Goal: Task Accomplishment & Management: Manage account settings

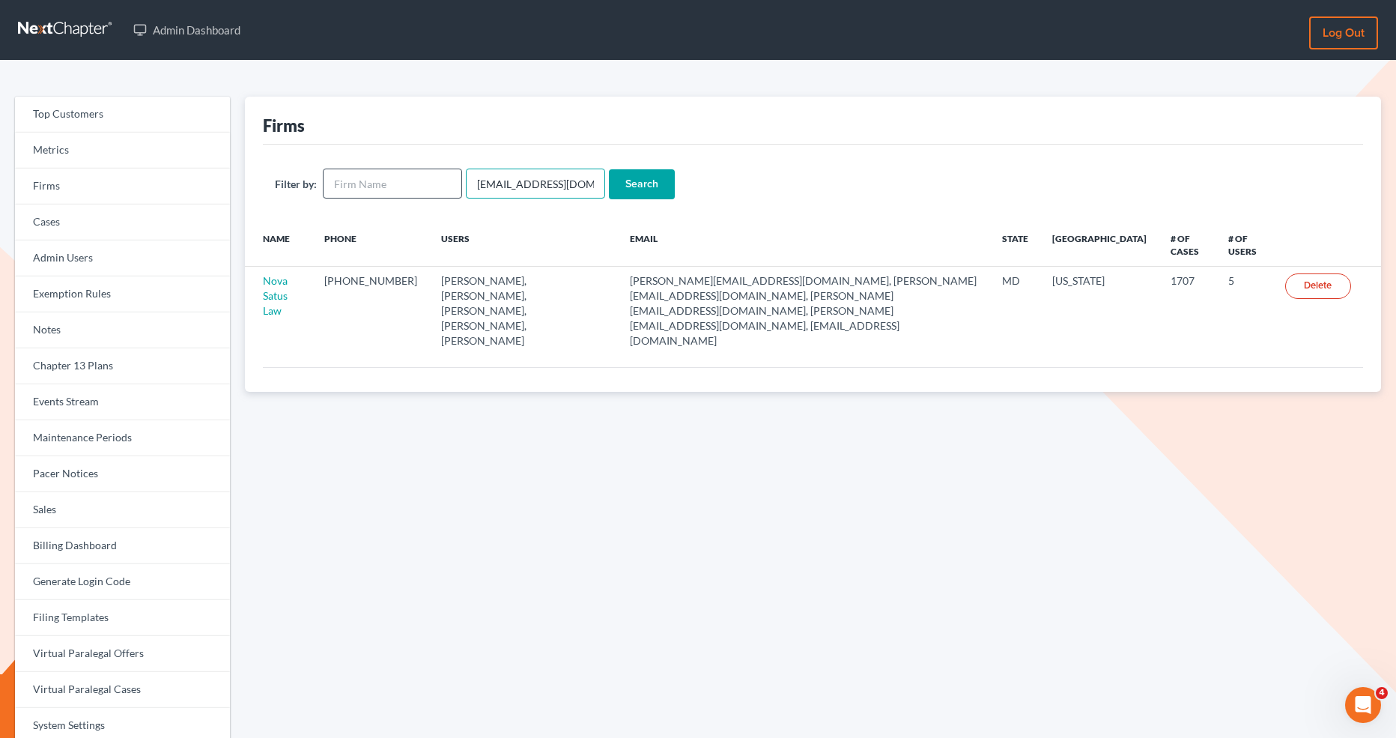
drag, startPoint x: 581, startPoint y: 186, endPoint x: 453, endPoint y: 171, distance: 129.0
click at [453, 171] on form "Filter by: [EMAIL_ADDRESS][DOMAIN_NAME] Search" at bounding box center [813, 183] width 1076 height 31
paste input "[PERSON_NAME]@aaronjtolsonlaw"
type input "[PERSON_NAME][EMAIL_ADDRESS][DOMAIN_NAME]"
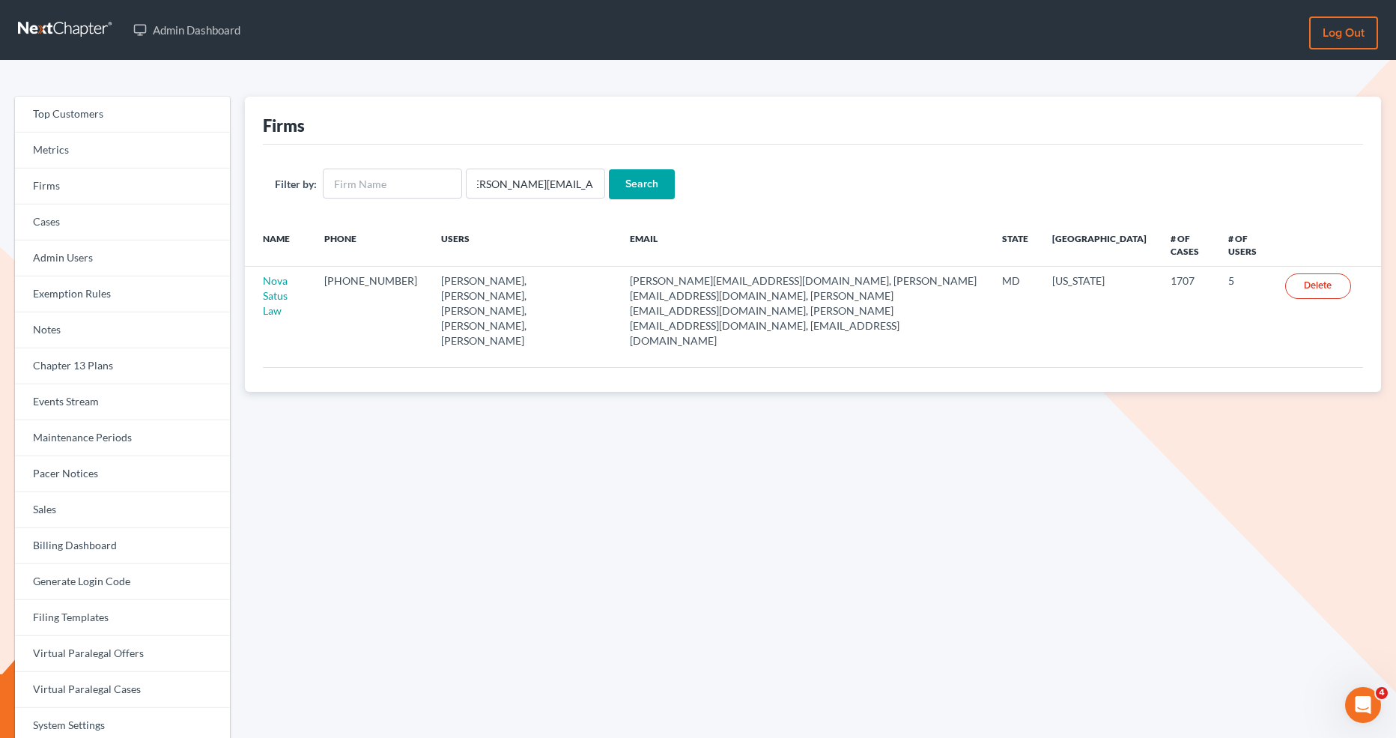
click at [643, 176] on input "Search" at bounding box center [642, 184] width 66 height 30
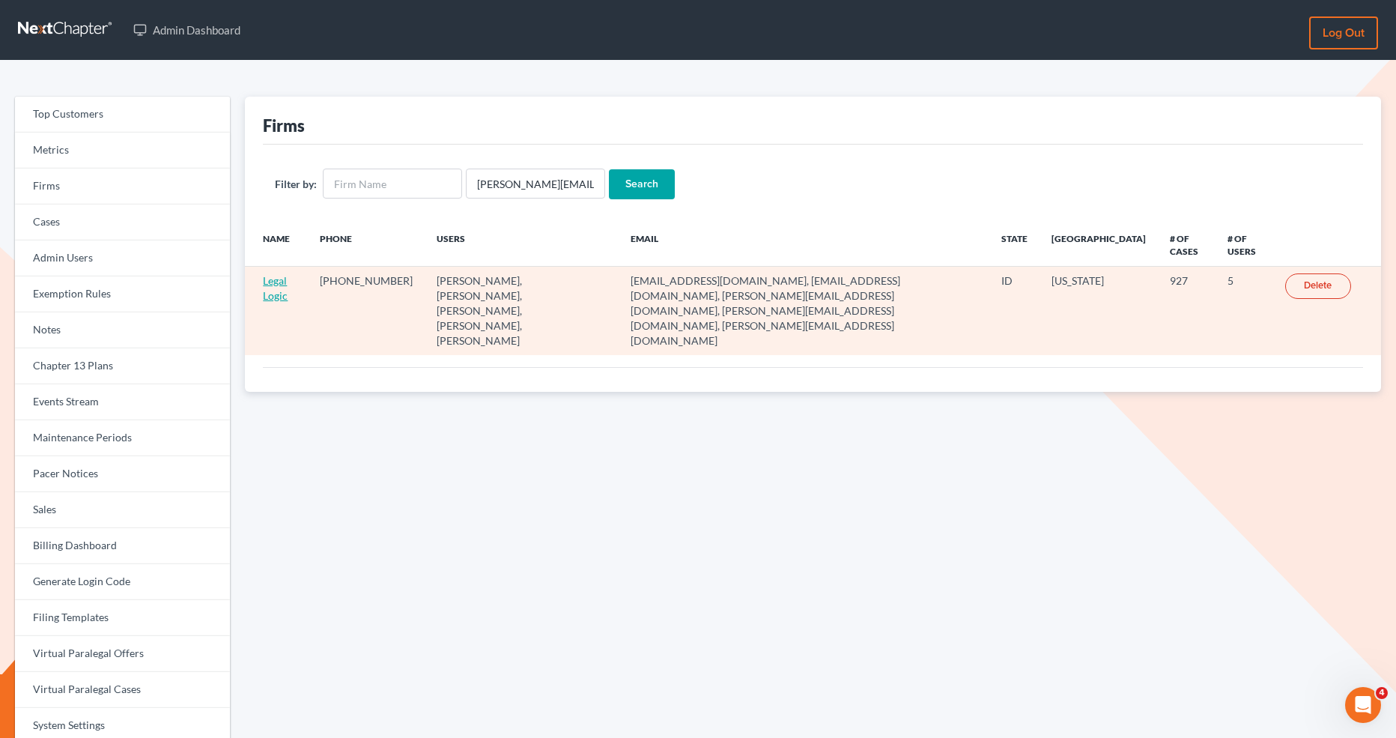
click at [277, 293] on link "Legal Logic" at bounding box center [275, 288] width 25 height 28
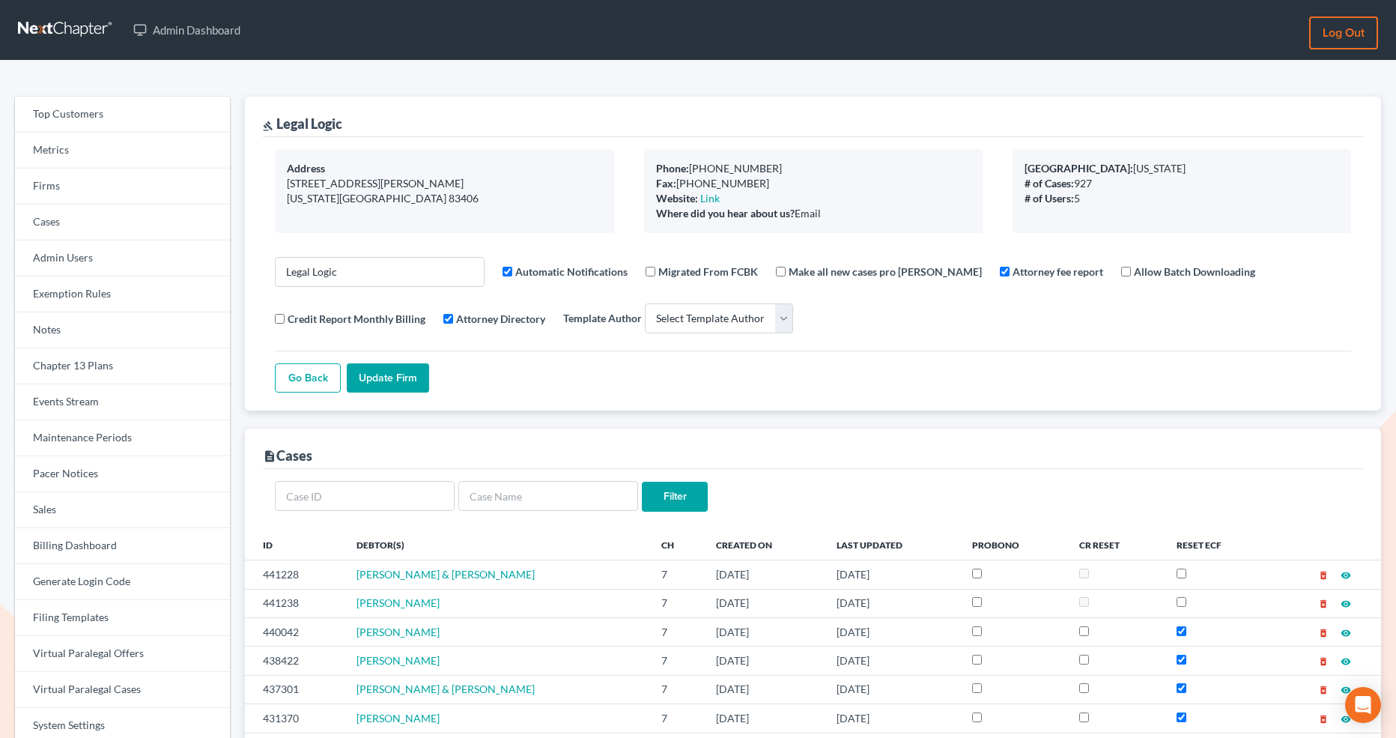
select select
